Goal: Check status: Check status

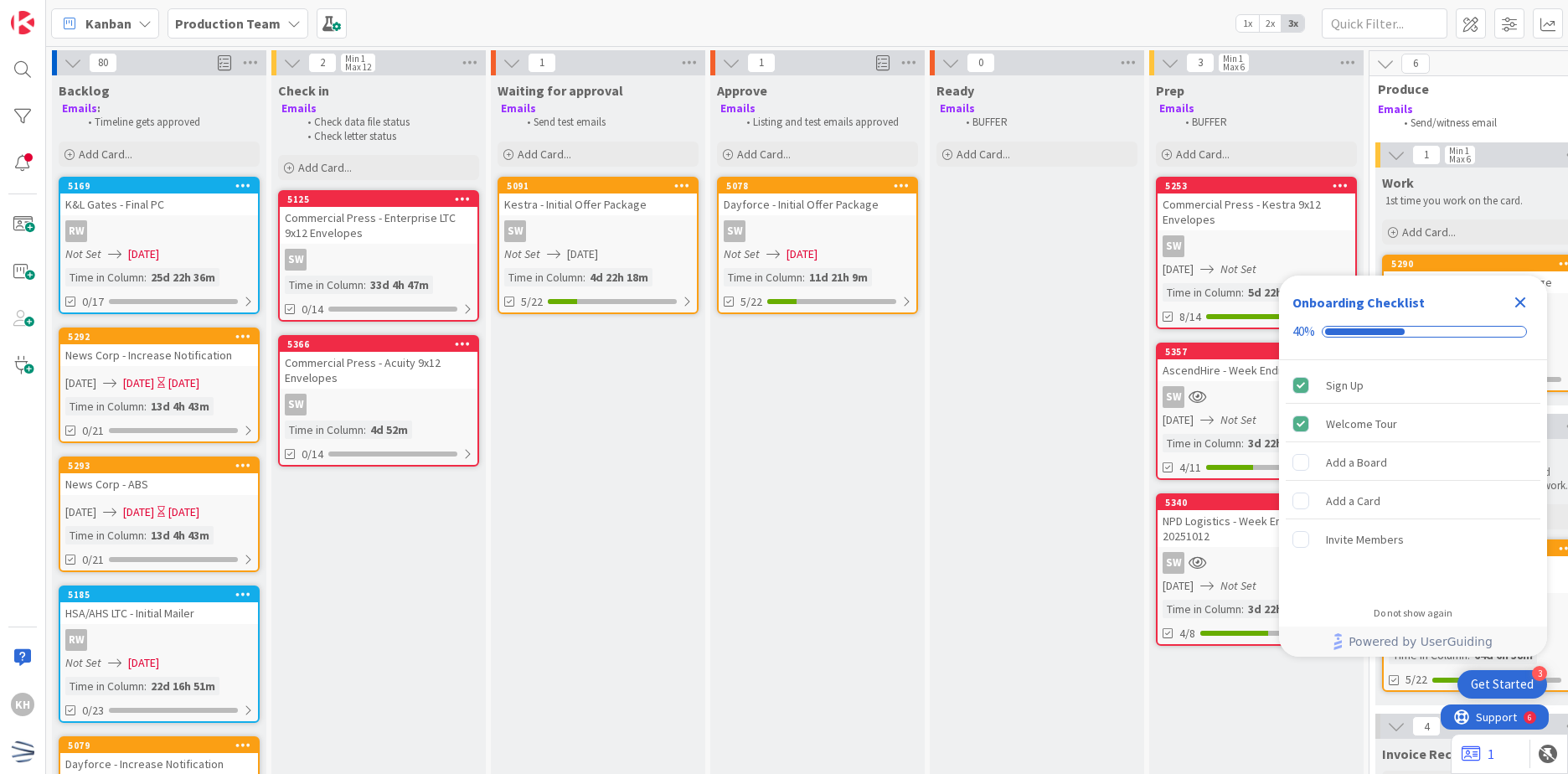
click at [1512, 299] on icon "Close Checklist" at bounding box center [1521, 303] width 21 height 21
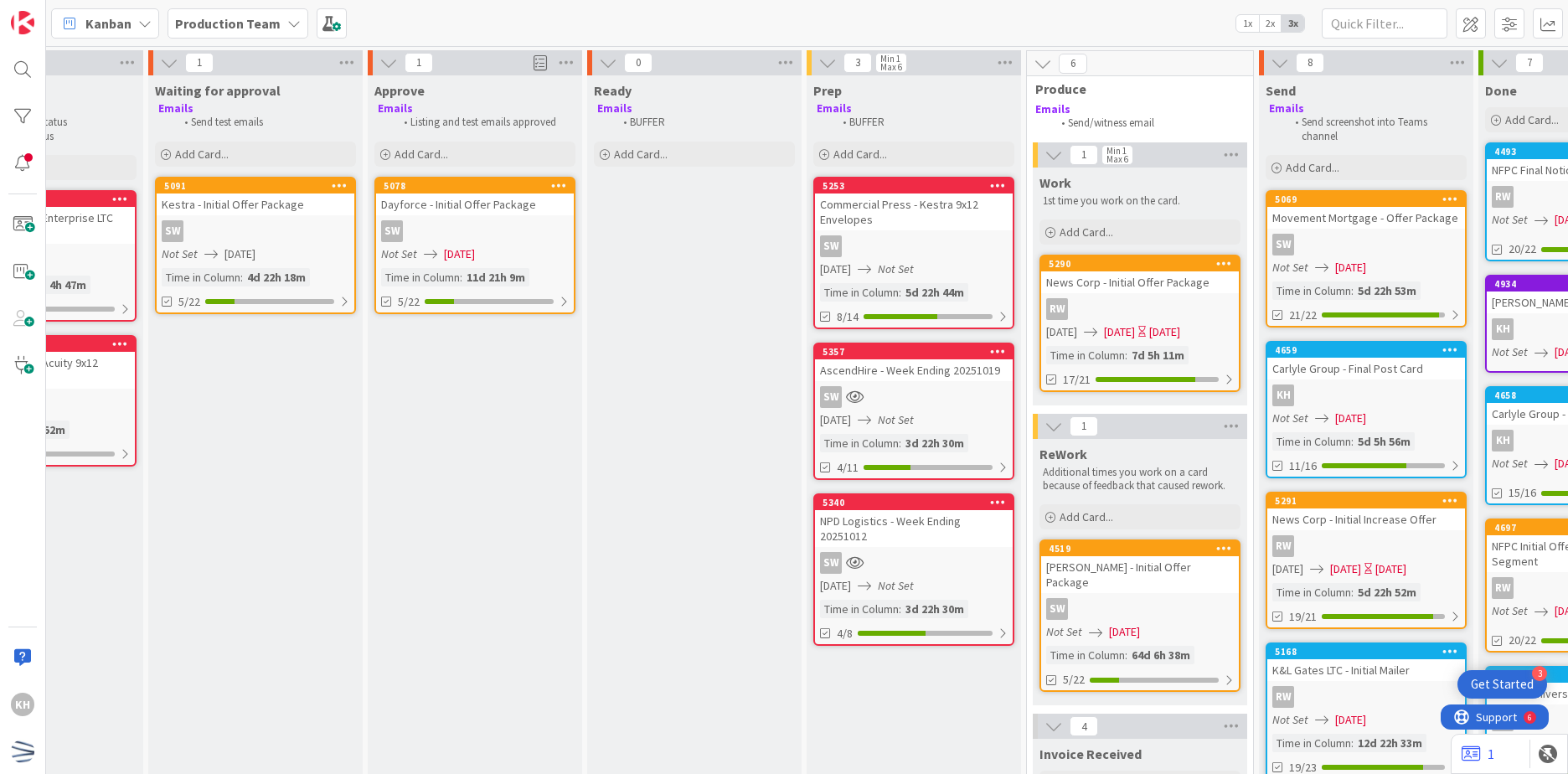
scroll to position [0, 575]
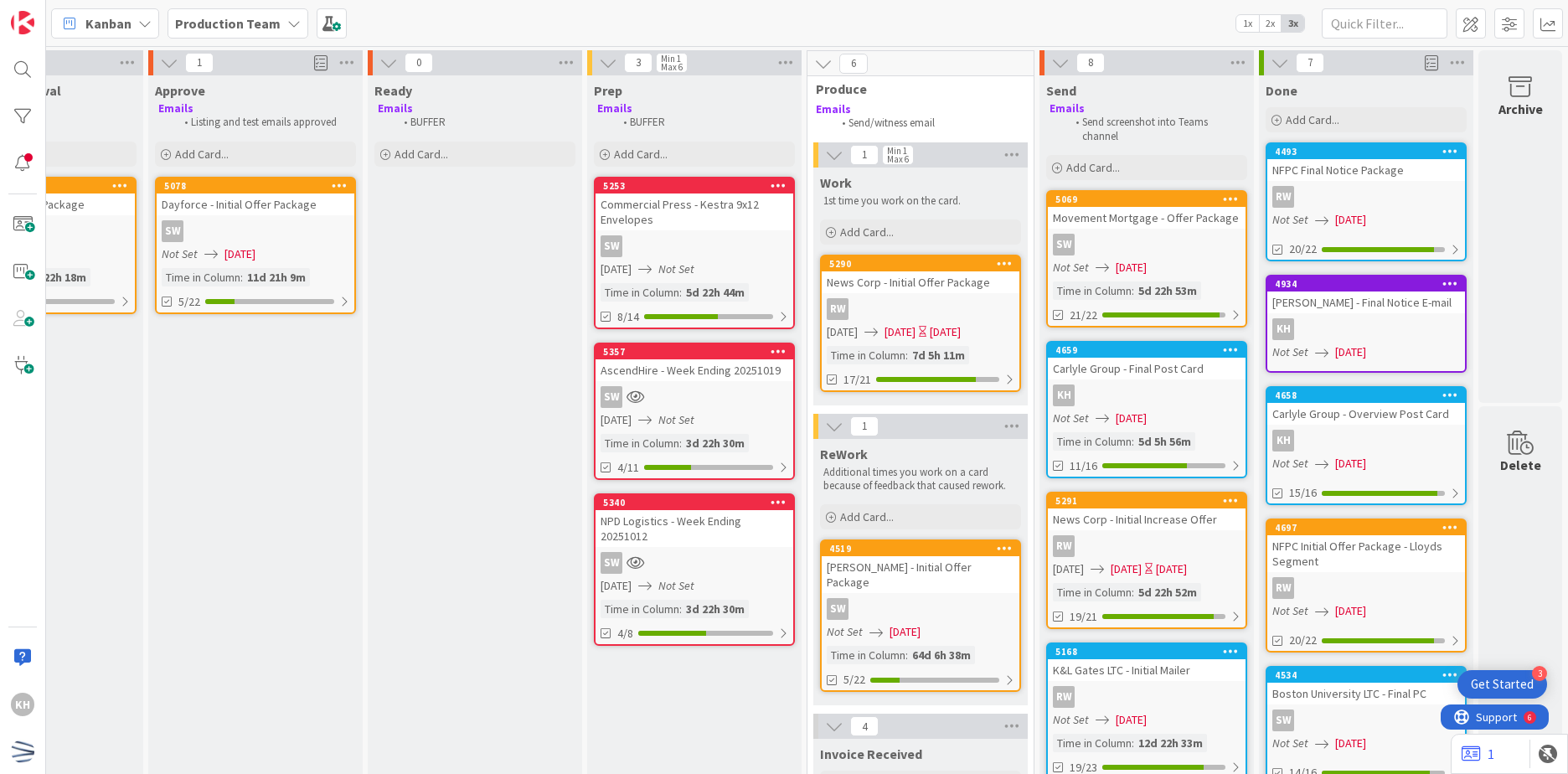
click at [1116, 420] on span "[DATE]" at bounding box center [1131, 418] width 31 height 18
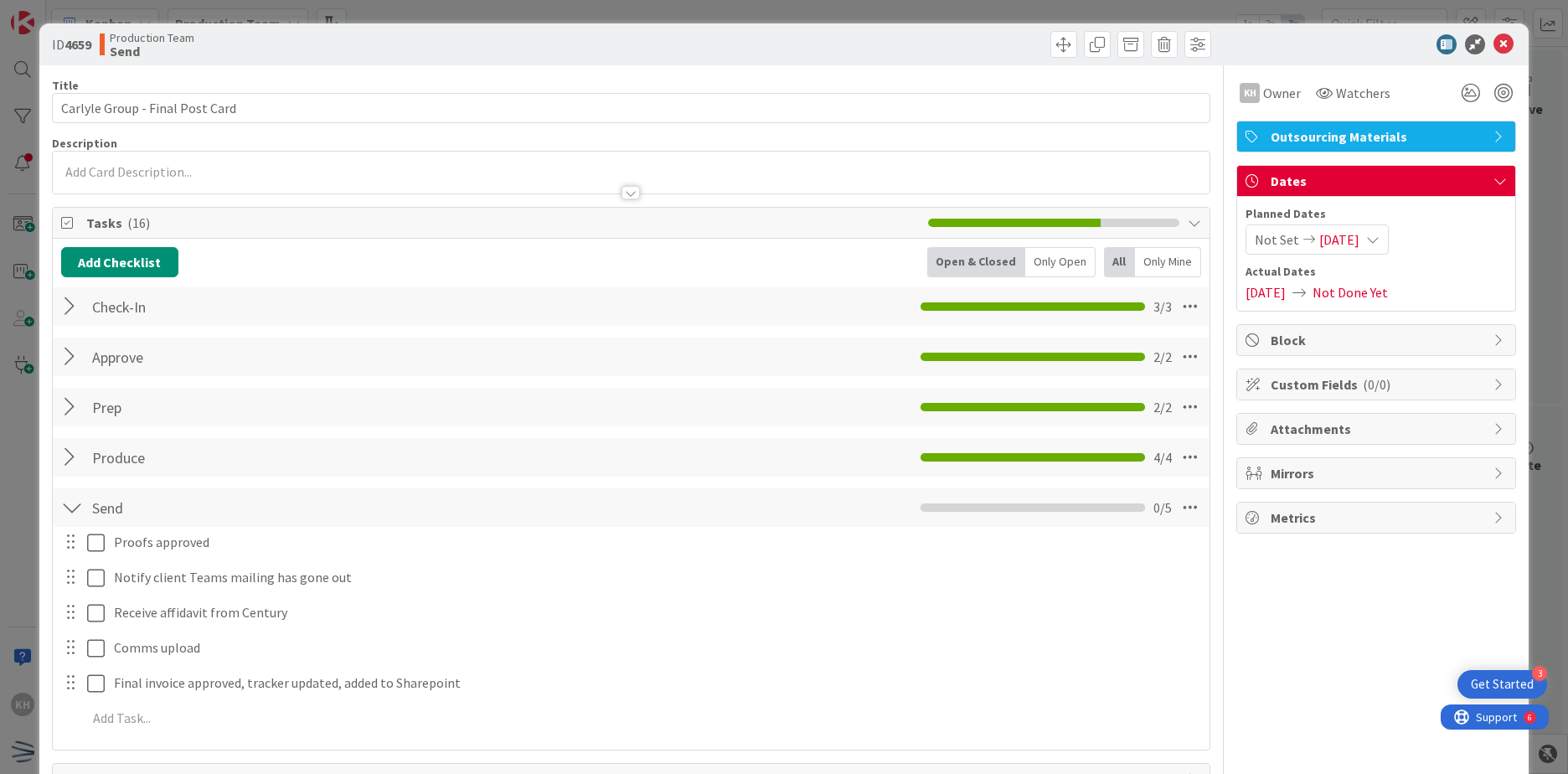
scroll to position [126, 0]
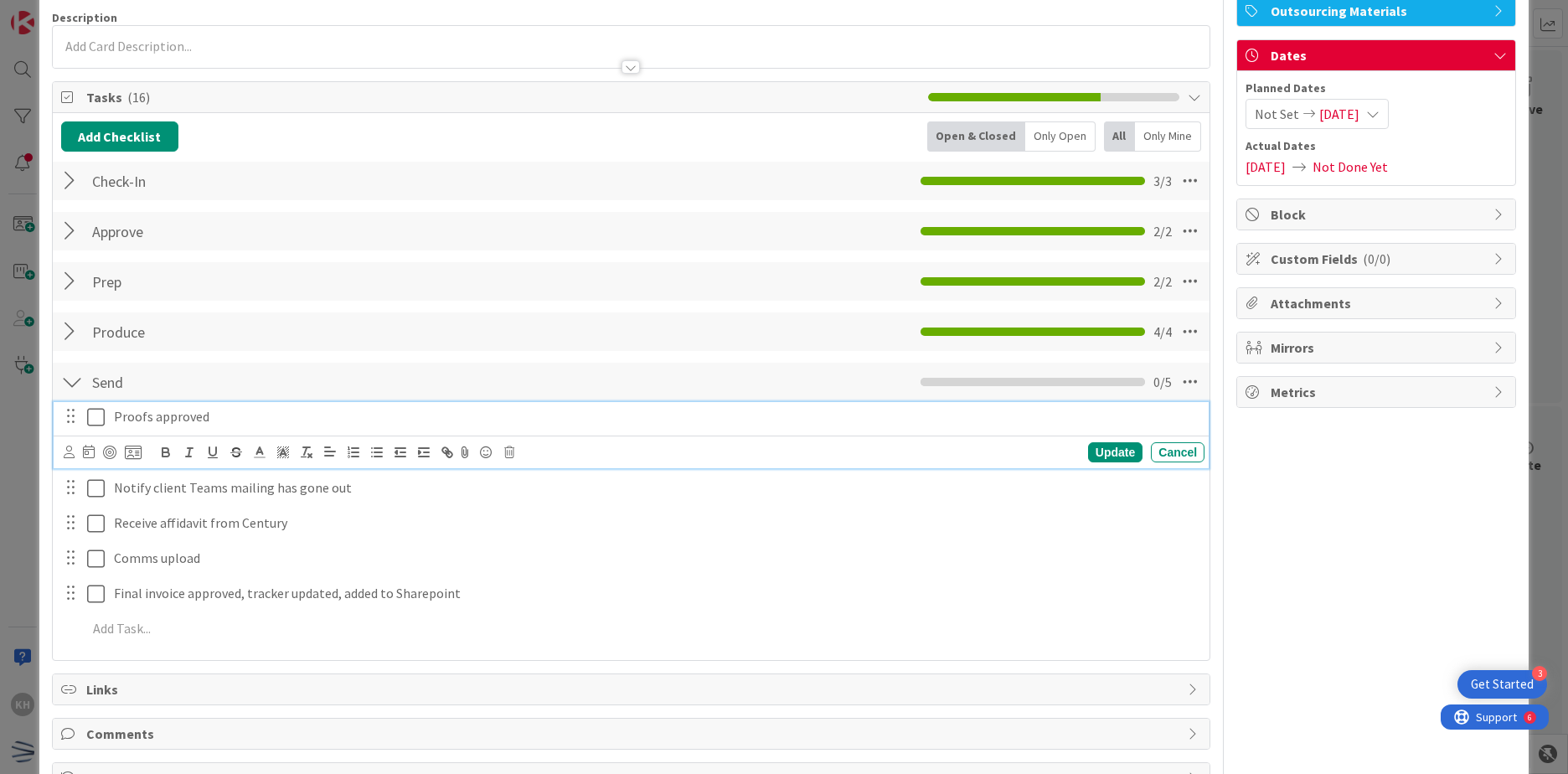
click at [97, 423] on icon at bounding box center [96, 417] width 18 height 21
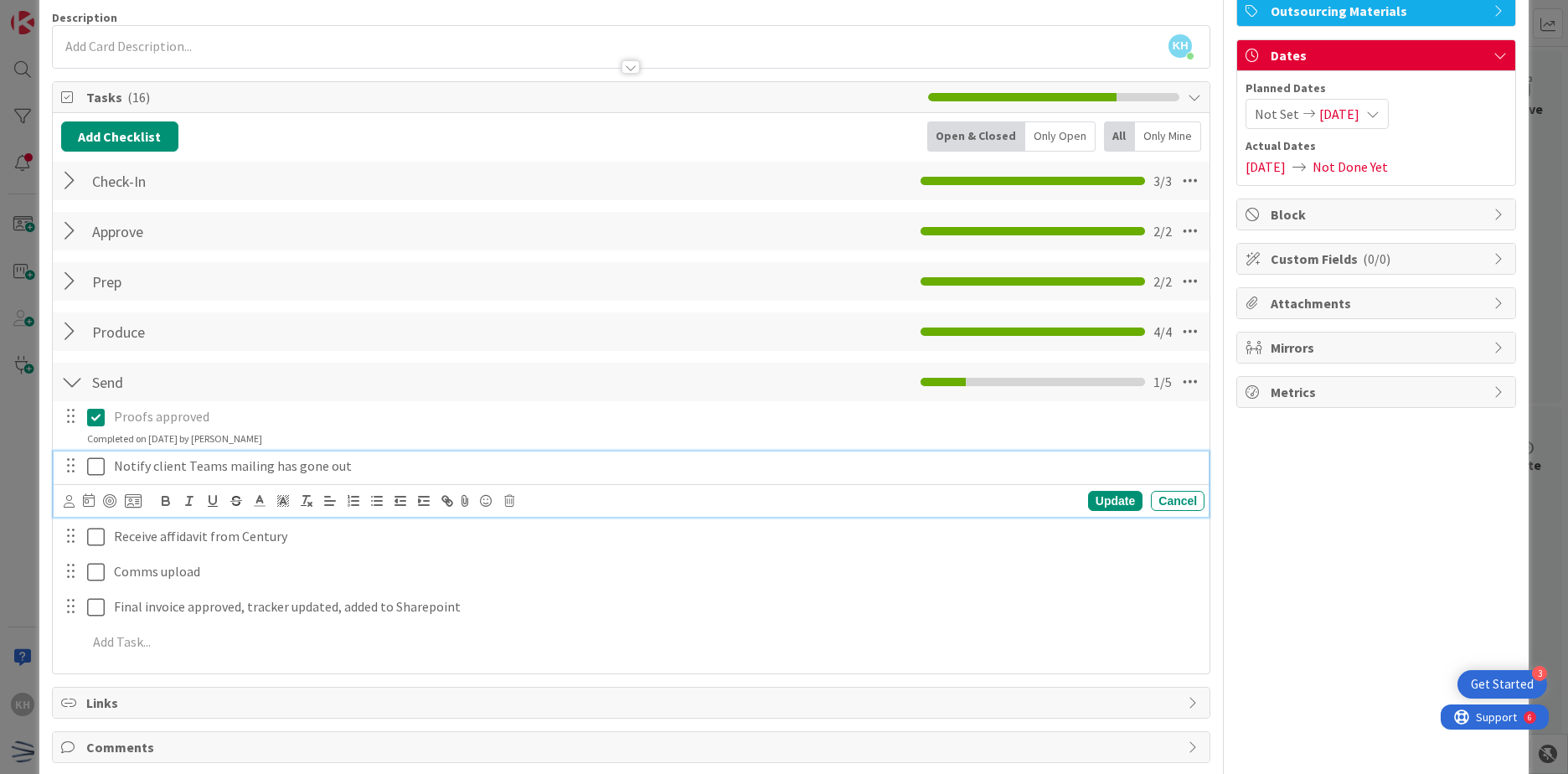
click at [100, 460] on icon at bounding box center [96, 467] width 18 height 21
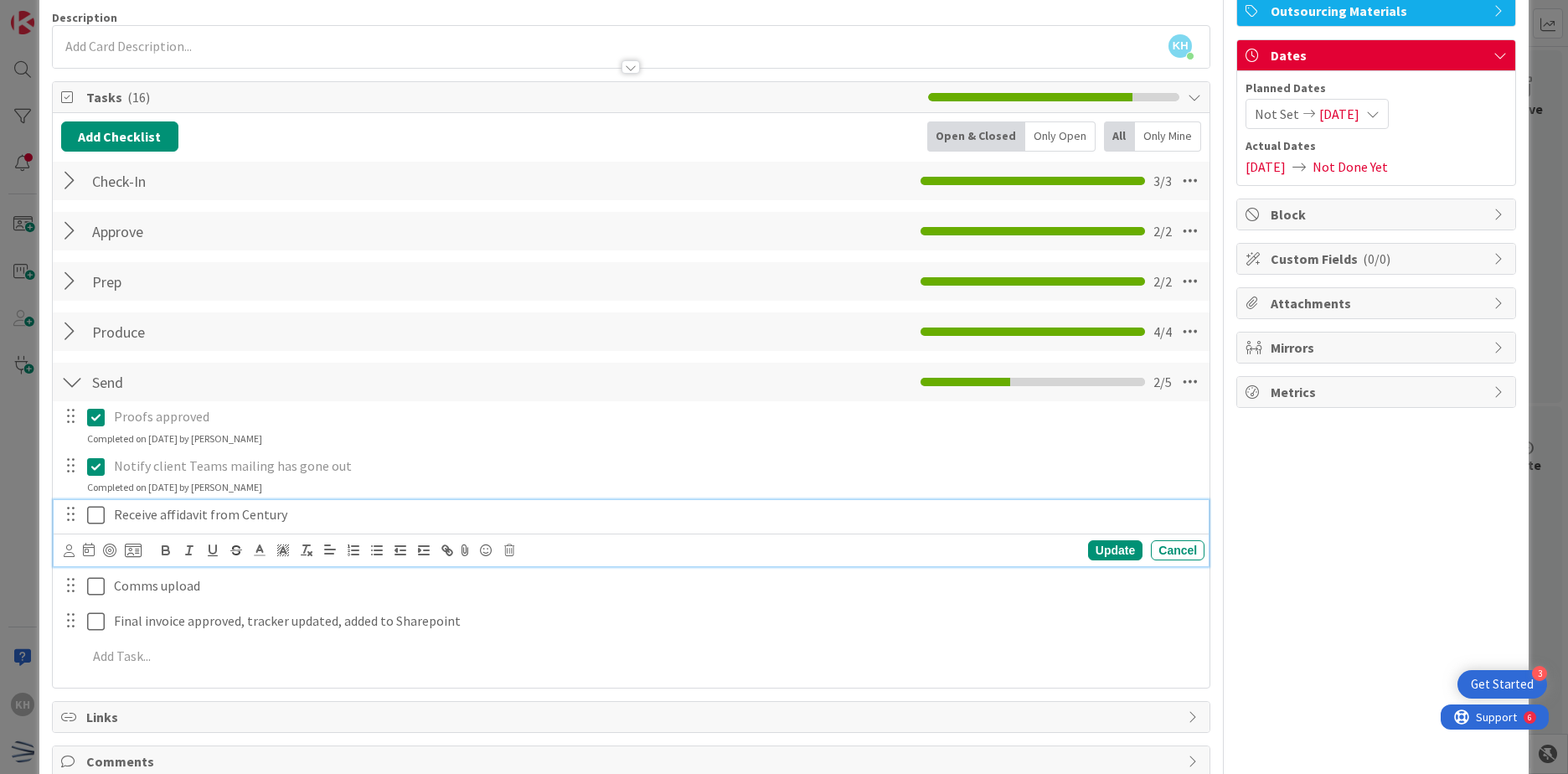
click at [96, 511] on icon at bounding box center [96, 516] width 18 height 21
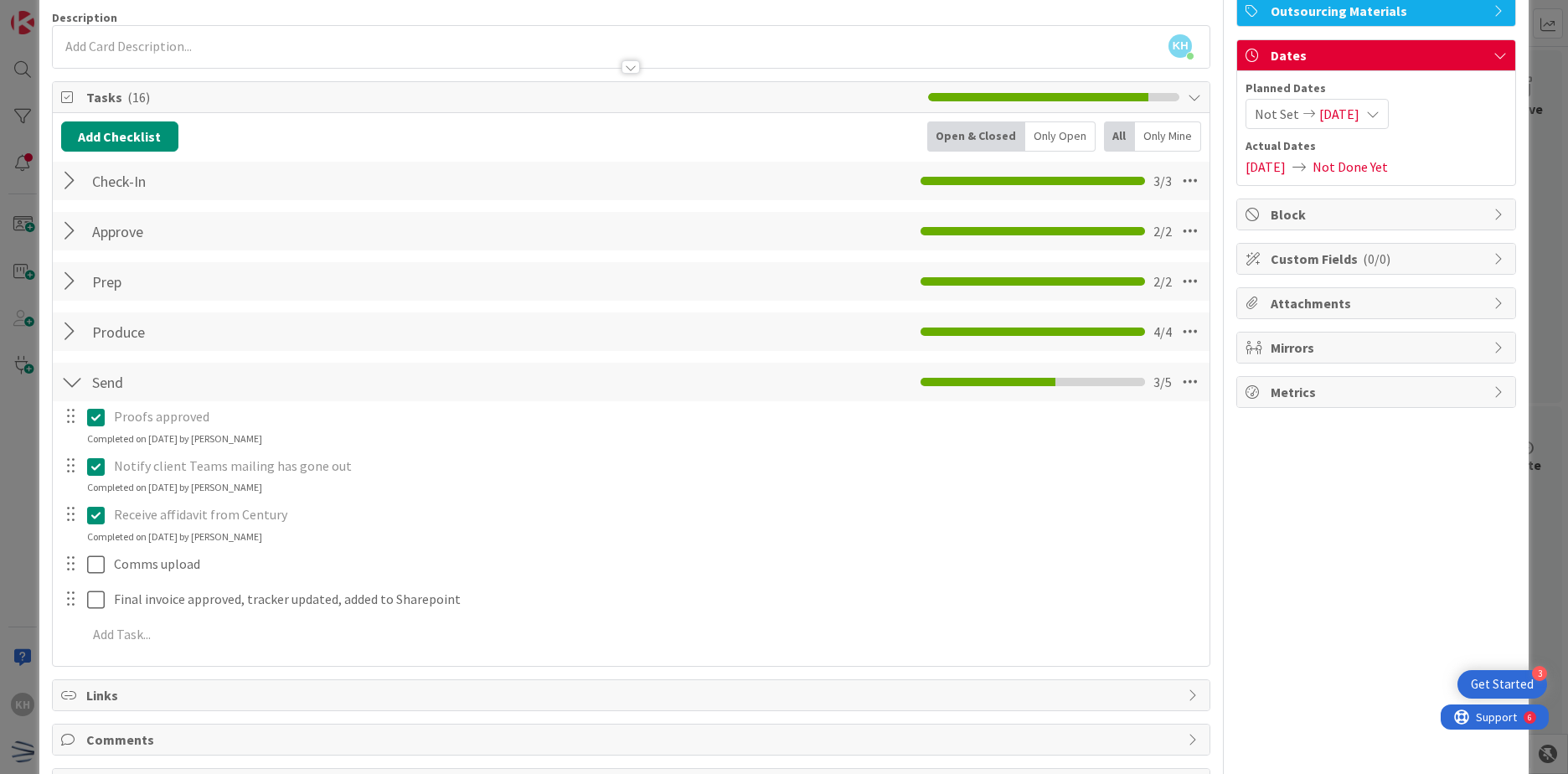
click at [93, 521] on icon at bounding box center [96, 516] width 18 height 21
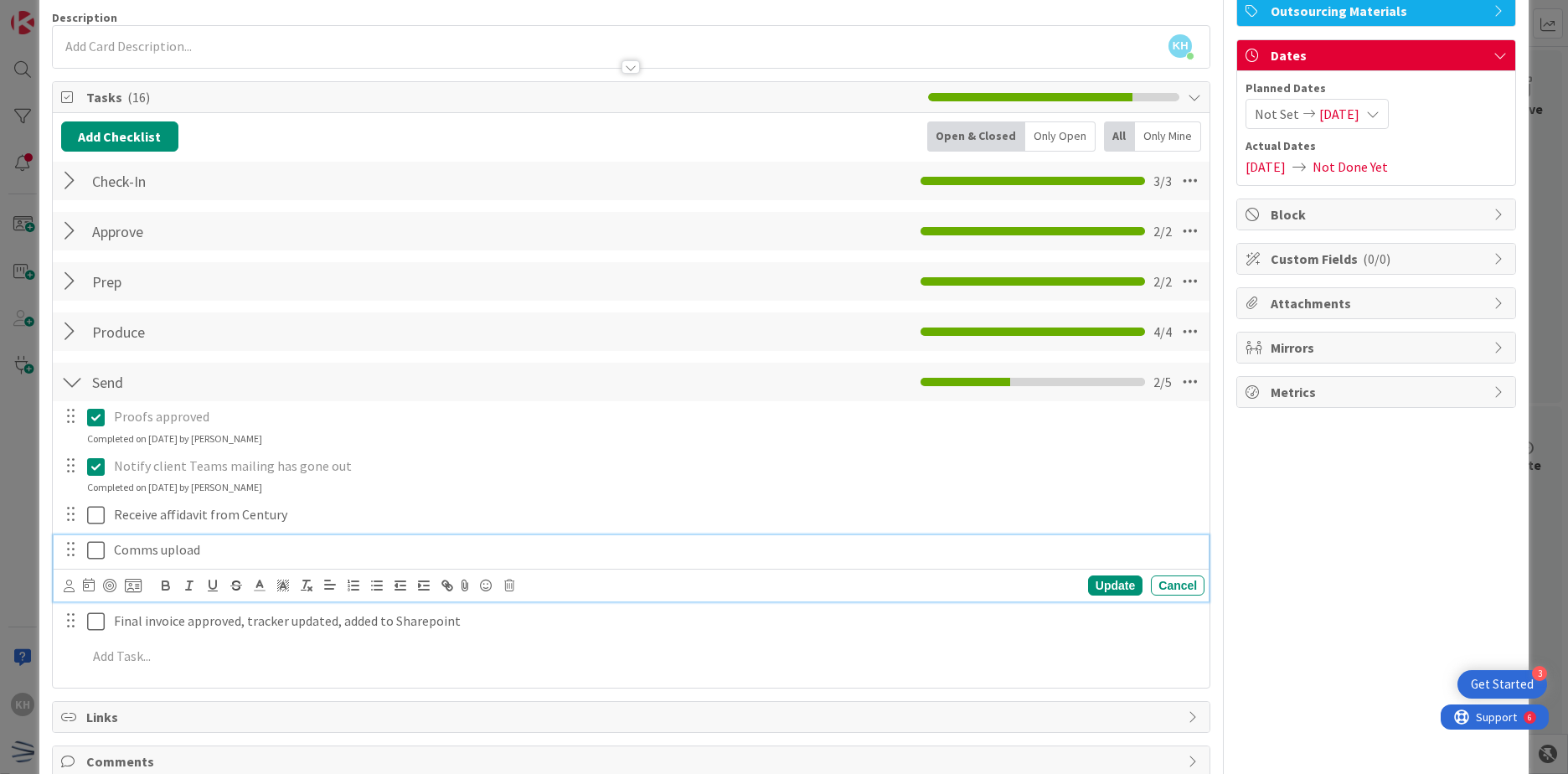
click at [94, 584] on div "Comms upload Update Cancel" at bounding box center [631, 568] width 1155 height 66
click at [97, 621] on div "Final invoice approved, tracker updated, added to Sharepoint Update Cancel" at bounding box center [631, 603] width 1155 height 66
click at [100, 550] on icon at bounding box center [96, 551] width 18 height 21
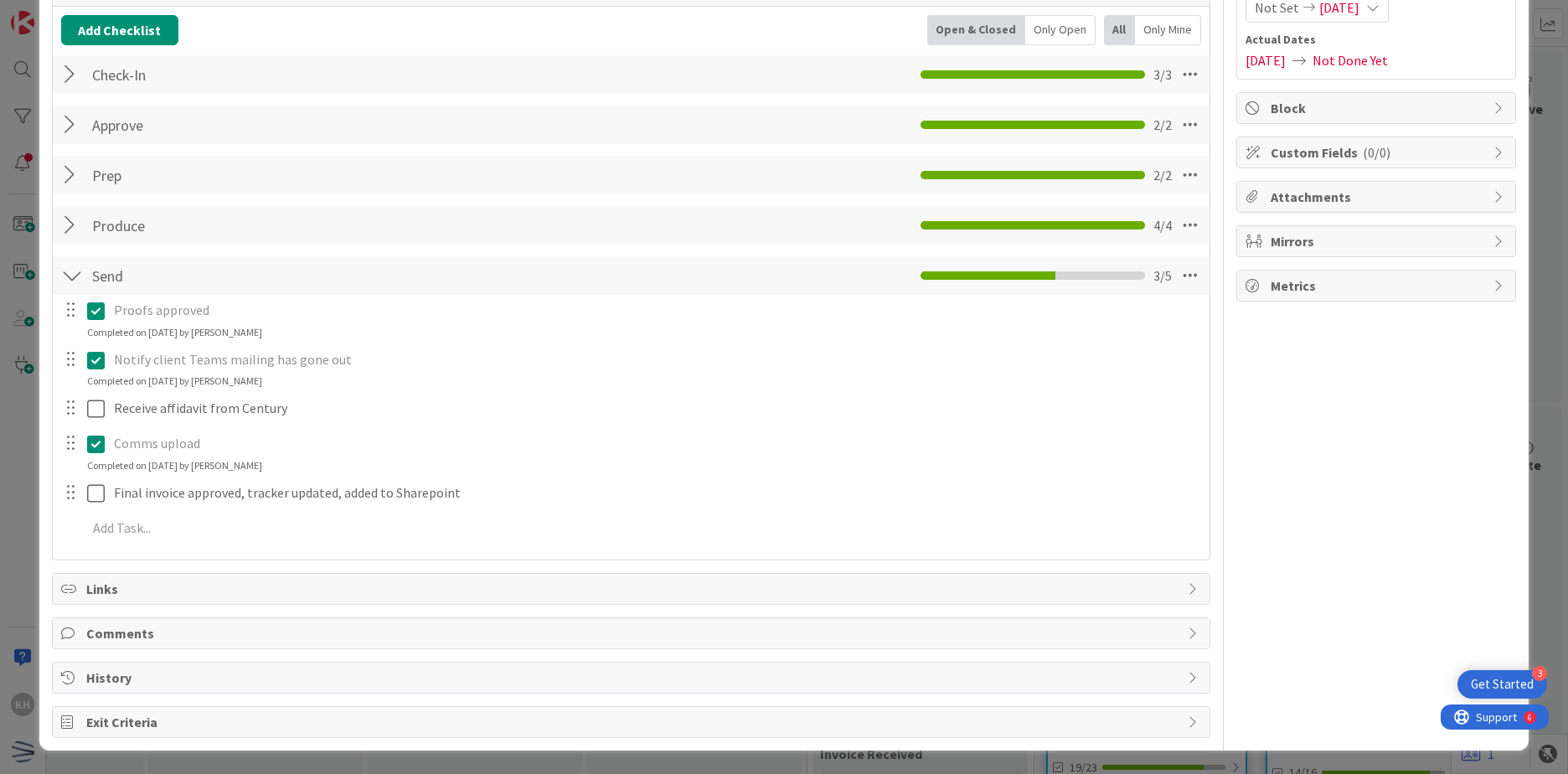
scroll to position [0, 0]
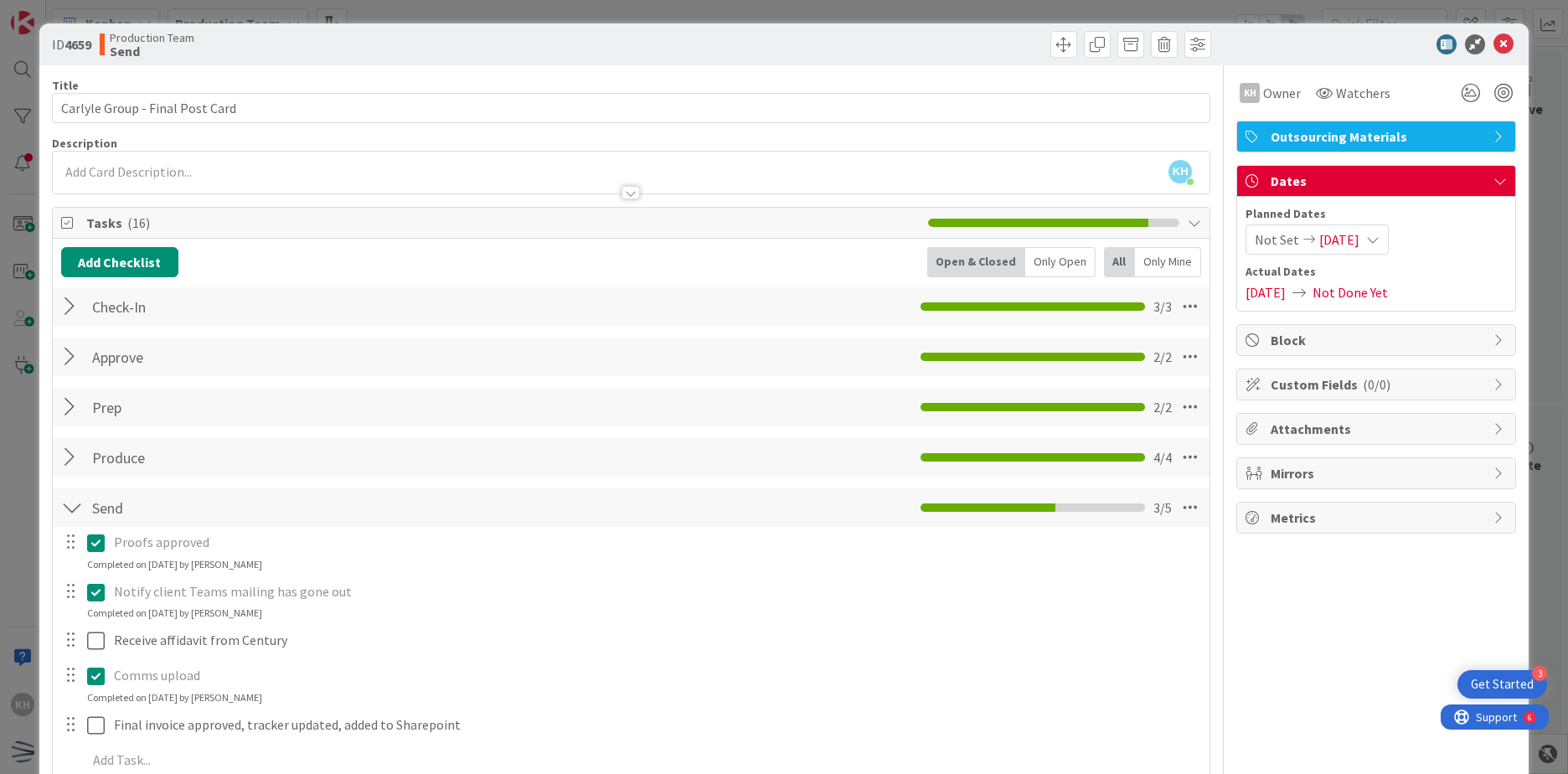
click at [1485, 27] on div "ID 4659 Production Team Send" at bounding box center [784, 44] width 1489 height 42
click at [1494, 35] on icon at bounding box center [1504, 44] width 21 height 21
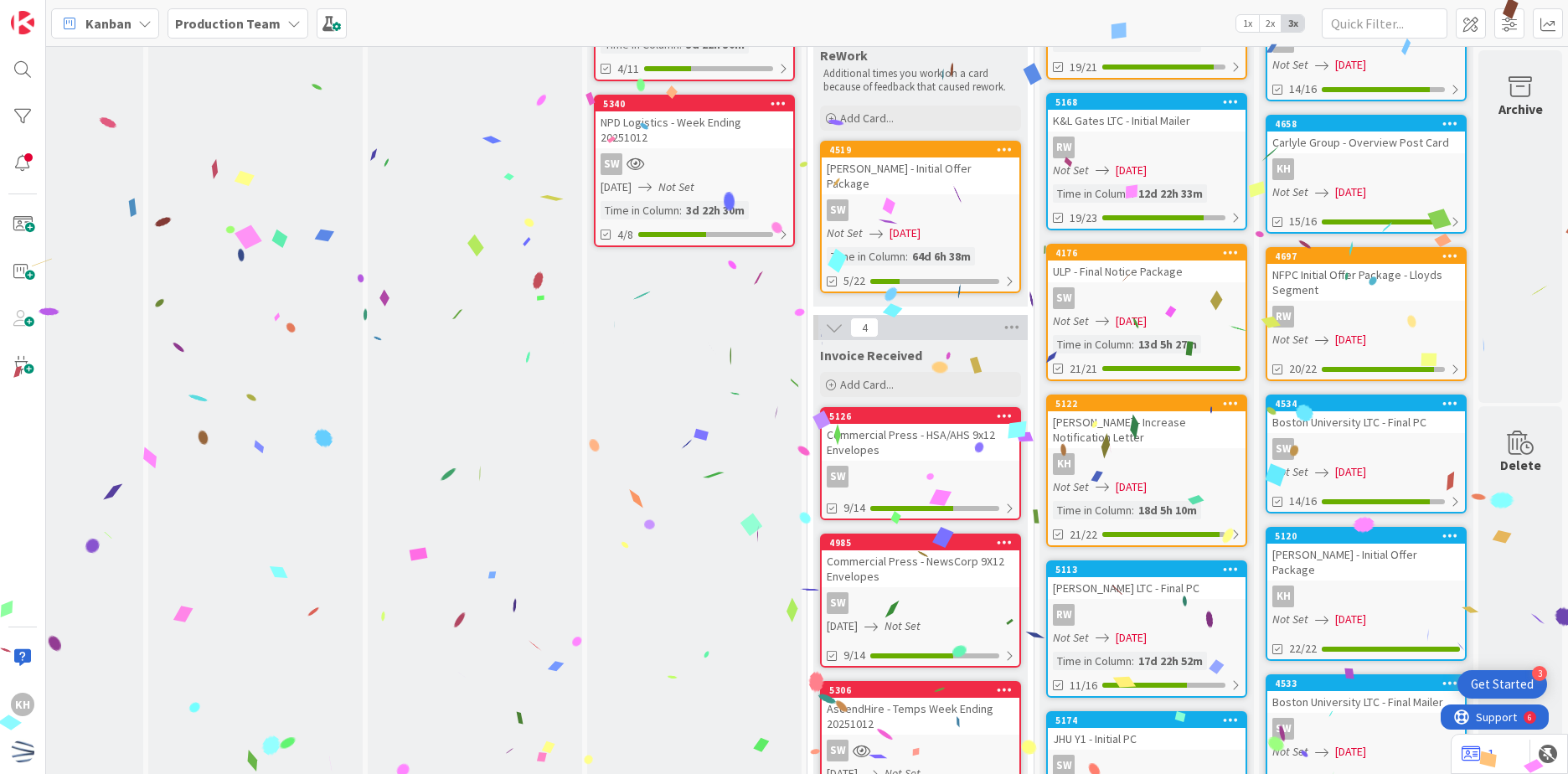
scroll to position [399, 575]
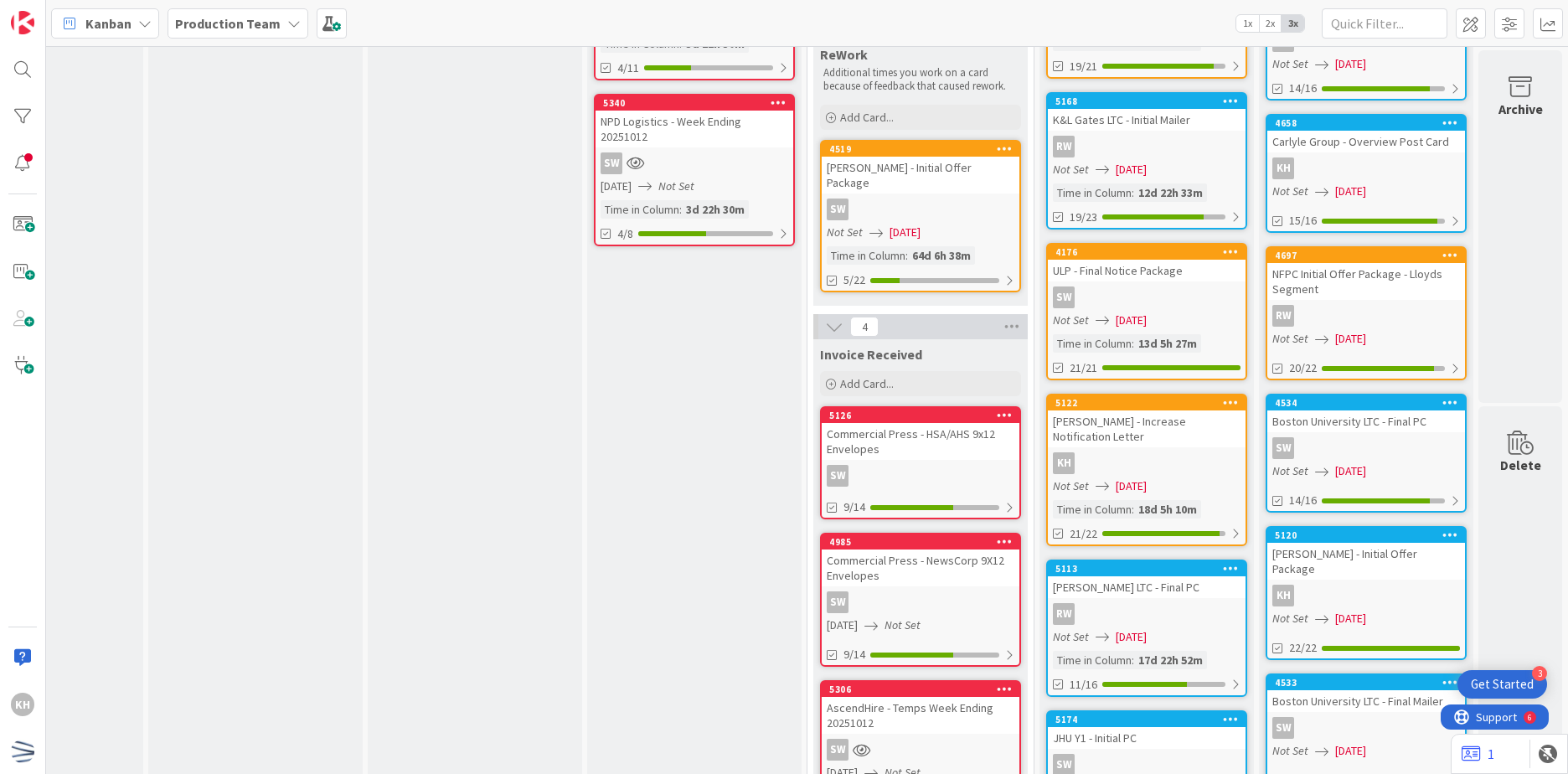
click at [1162, 465] on div "KH" at bounding box center [1147, 463] width 197 height 21
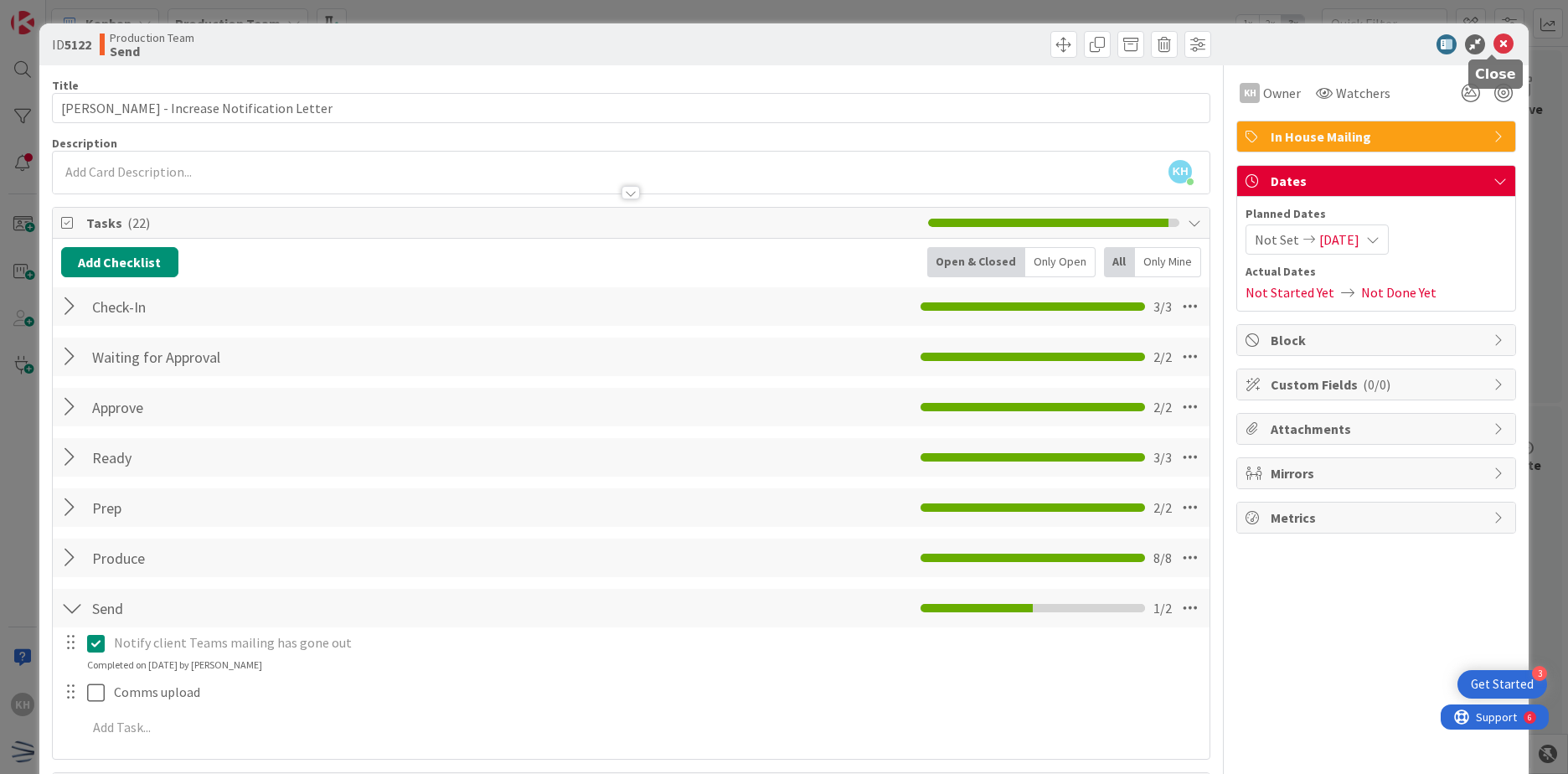
click at [1500, 50] on icon at bounding box center [1504, 44] width 21 height 21
